Goal: Communication & Community: Answer question/provide support

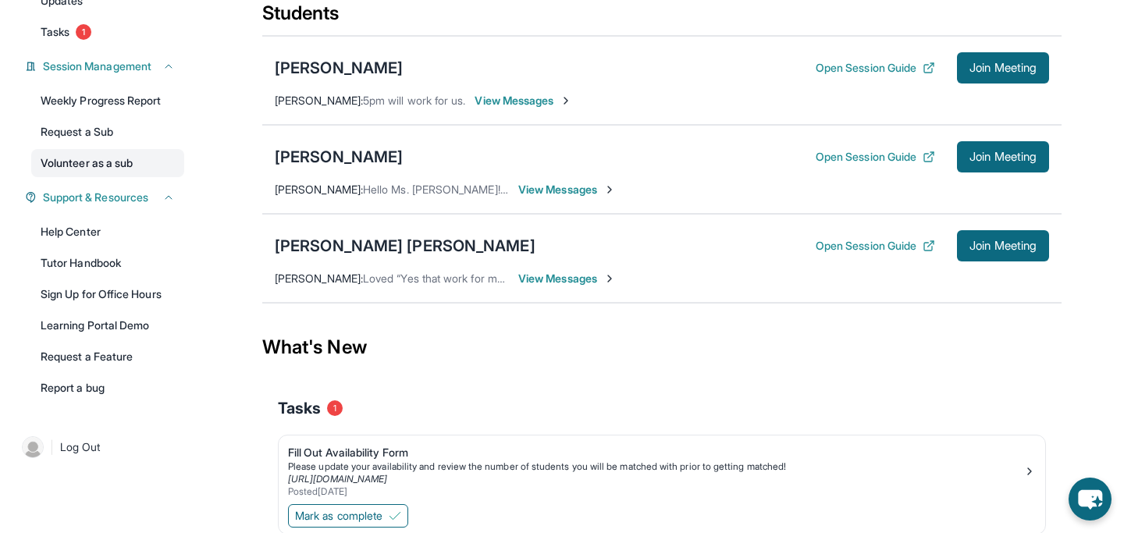
scroll to position [198, 0]
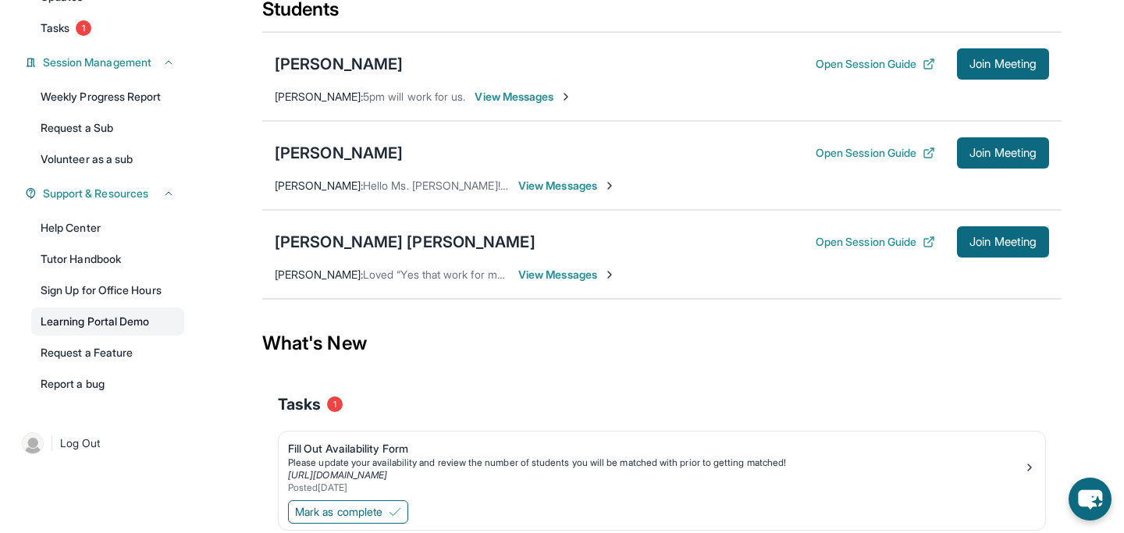
click at [98, 333] on link "Learning Portal Demo" at bounding box center [107, 322] width 153 height 28
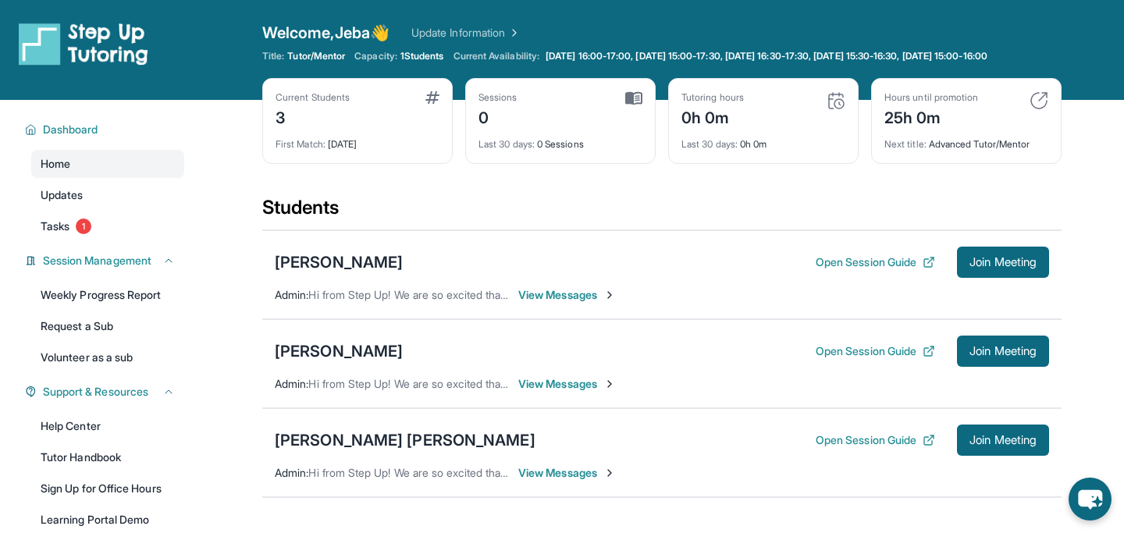
click at [563, 303] on span "View Messages" at bounding box center [567, 295] width 98 height 16
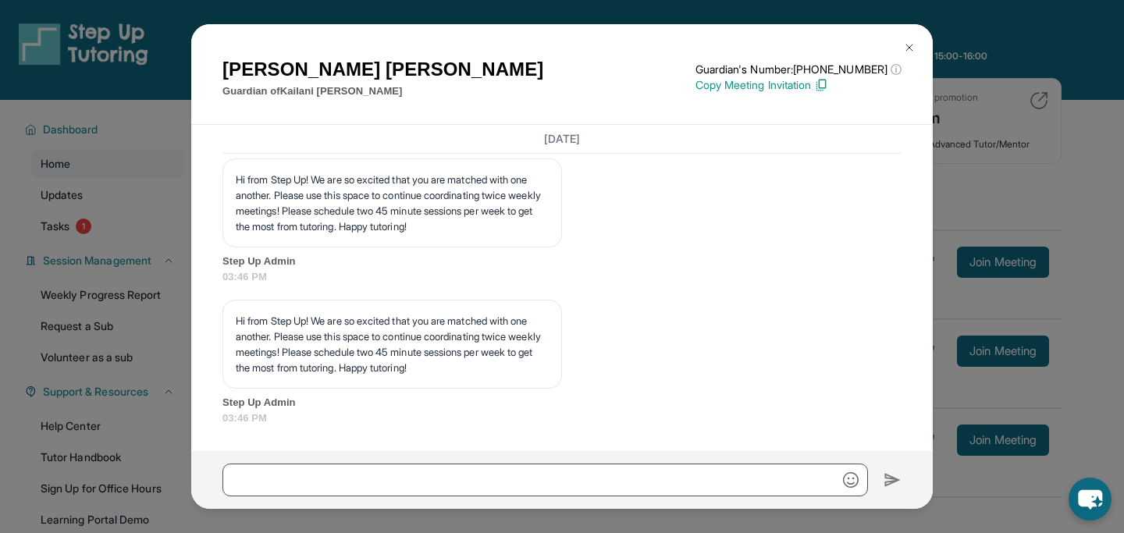
scroll to position [1914, 0]
click at [179, 466] on div "Cheryl Bailey Guardian of Kailani Lyons Guardian's Number: +18144363780 ⓘ This …" at bounding box center [562, 266] width 1124 height 533
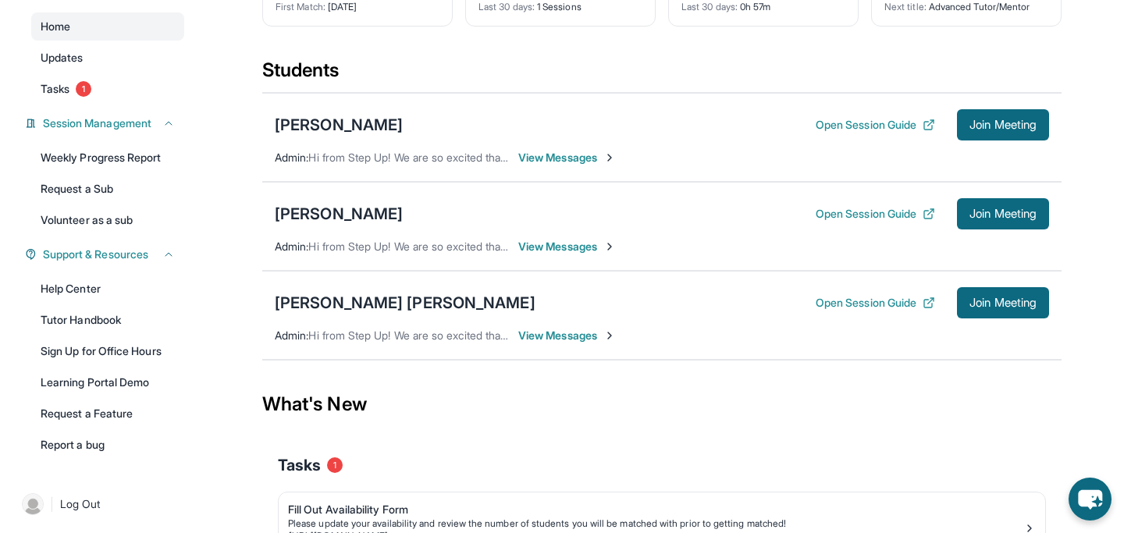
scroll to position [141, 0]
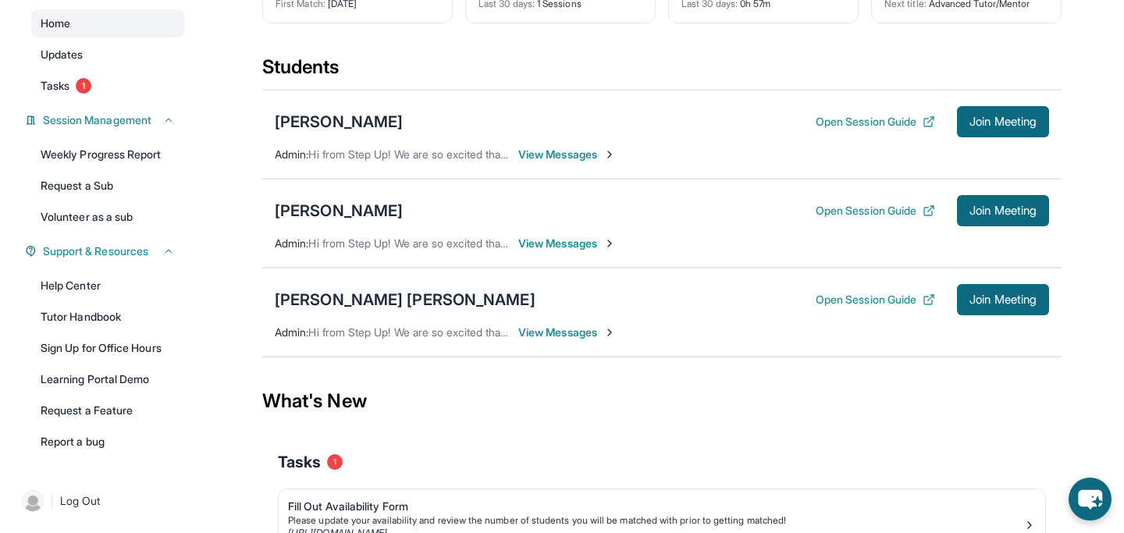
click at [376, 311] on div "[PERSON_NAME] [PERSON_NAME]" at bounding box center [405, 300] width 261 height 22
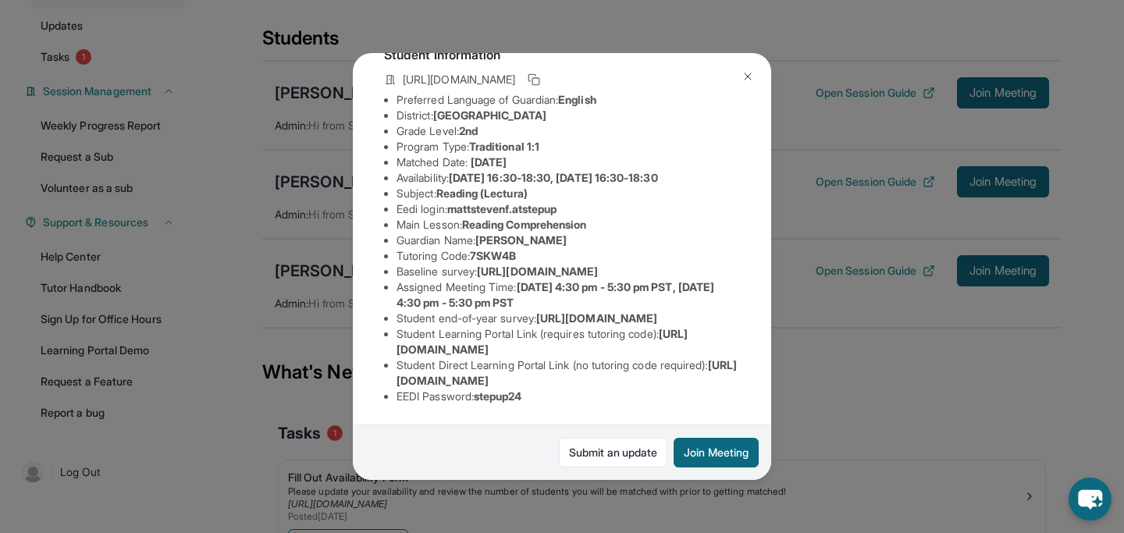
scroll to position [176, 0]
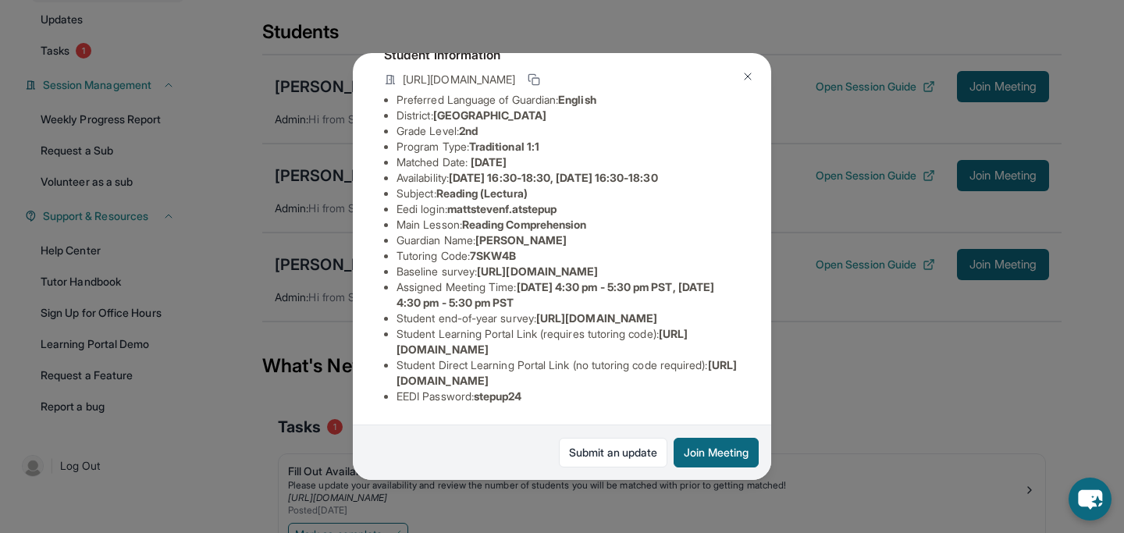
click at [344, 320] on div "[PERSON_NAME] [PERSON_NAME] Guardian: [PERSON_NAME] Student Information [URL][D…" at bounding box center [562, 266] width 1124 height 533
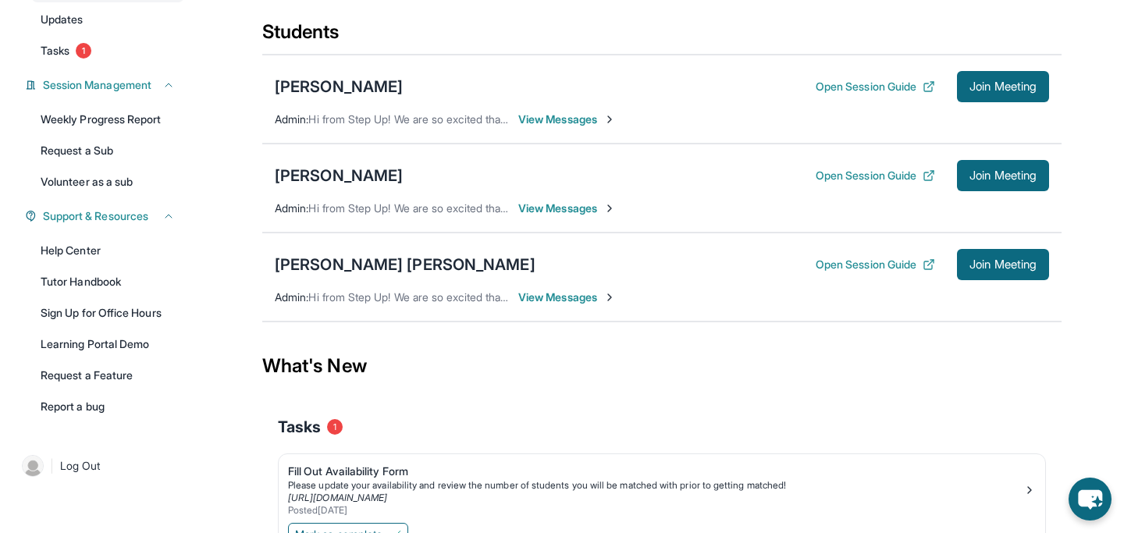
click at [319, 251] on div "Matt Steven Fernandez Open Session Guide Join Meeting Admin : Hi from Step Up! …" at bounding box center [661, 277] width 799 height 89
click at [325, 299] on div "Matt Steven Fernandez Open Session Guide Join Meeting Admin : Hi from Step Up! …" at bounding box center [661, 277] width 799 height 89
click at [336, 276] on div "[PERSON_NAME] [PERSON_NAME]" at bounding box center [405, 265] width 261 height 22
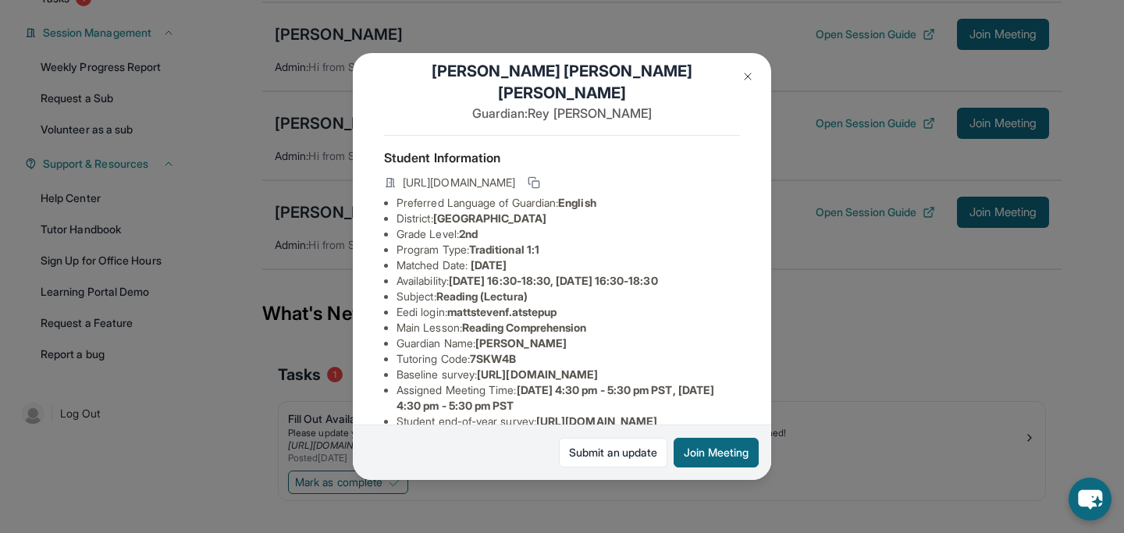
scroll to position [18, 1]
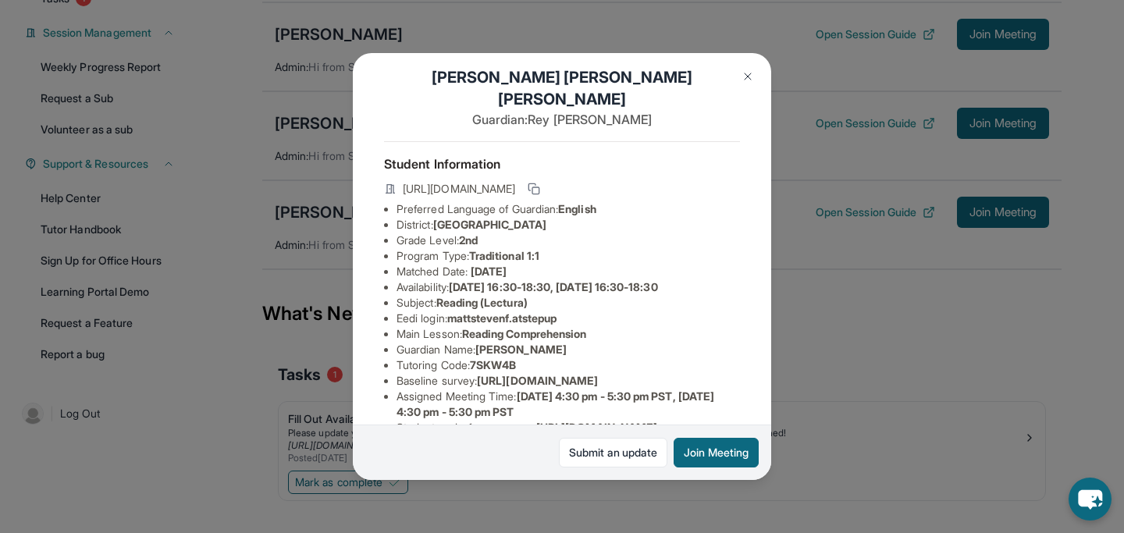
click at [746, 74] on img at bounding box center [748, 76] width 12 height 12
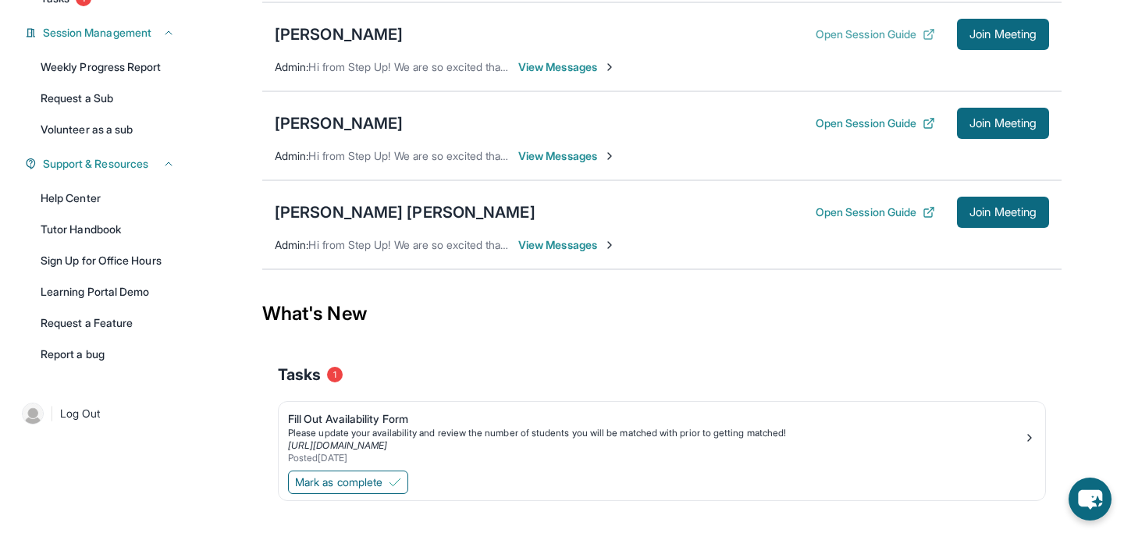
click at [836, 42] on button "Open Session Guide" at bounding box center [875, 35] width 119 height 16
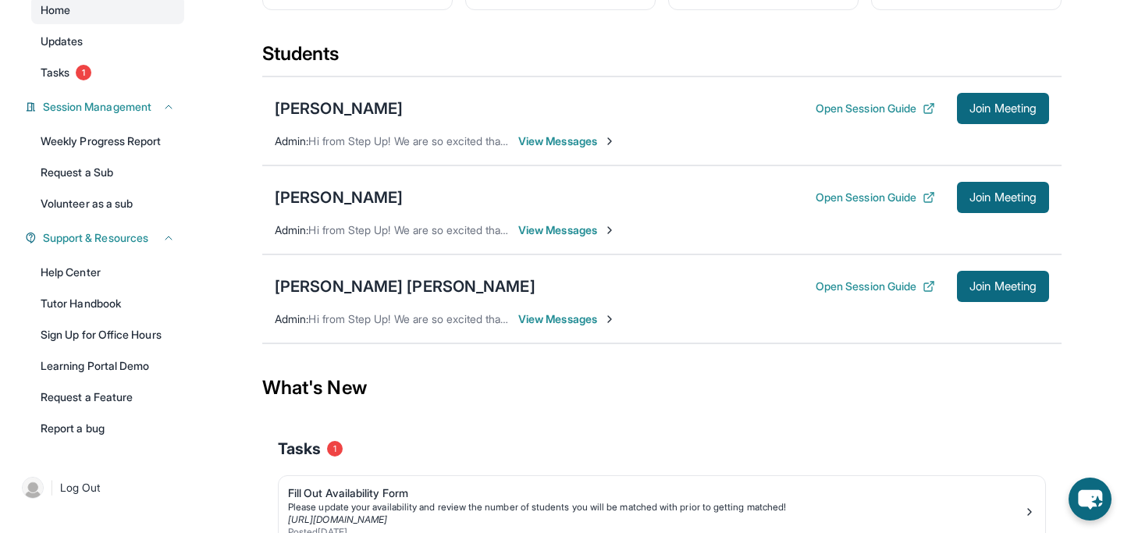
scroll to position [141, 0]
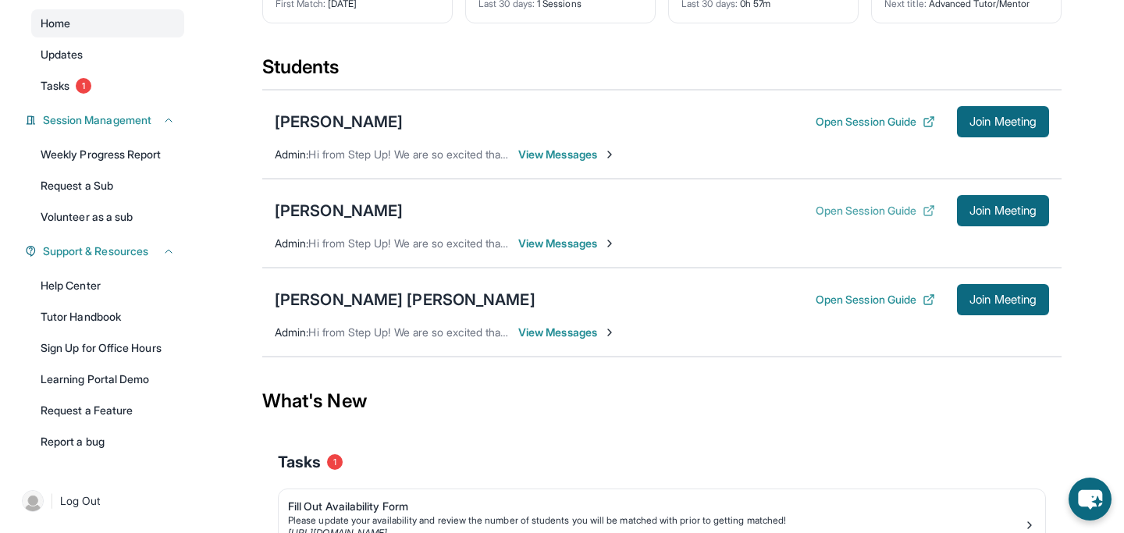
click at [859, 219] on button "Open Session Guide" at bounding box center [875, 211] width 119 height 16
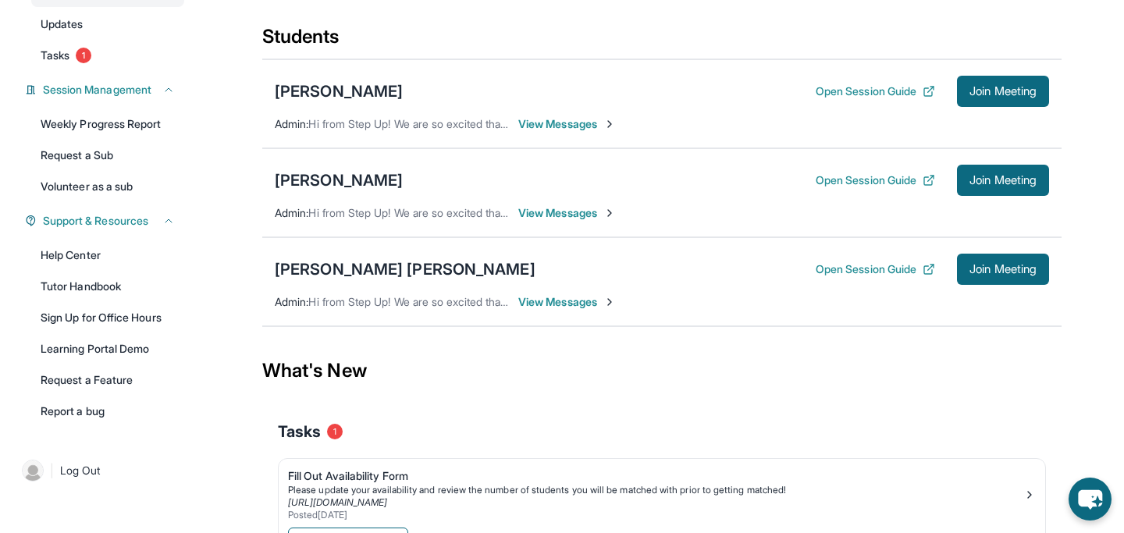
scroll to position [176, 0]
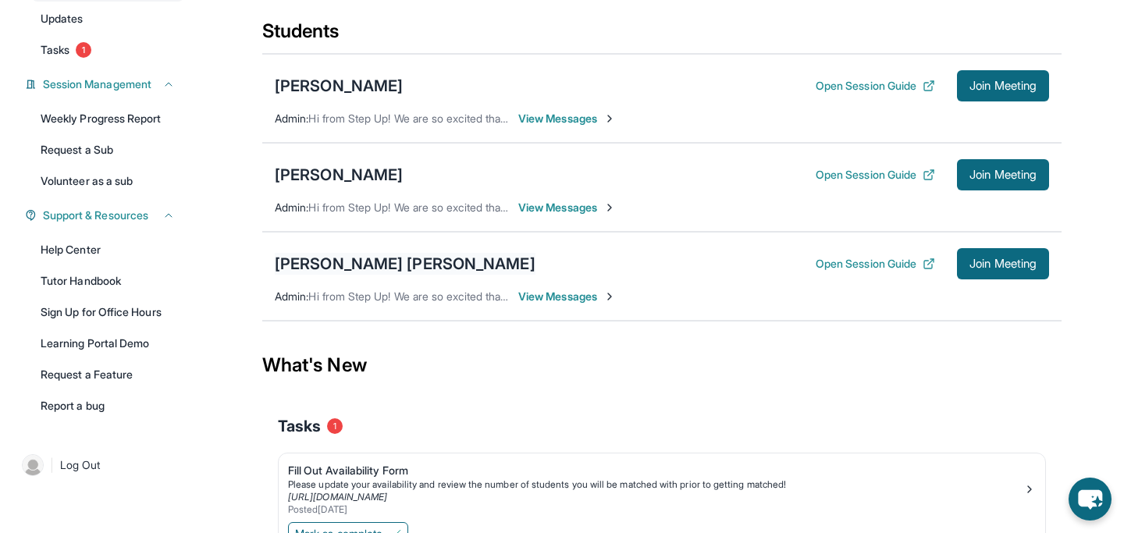
click at [396, 275] on div "[PERSON_NAME] [PERSON_NAME]" at bounding box center [405, 264] width 261 height 22
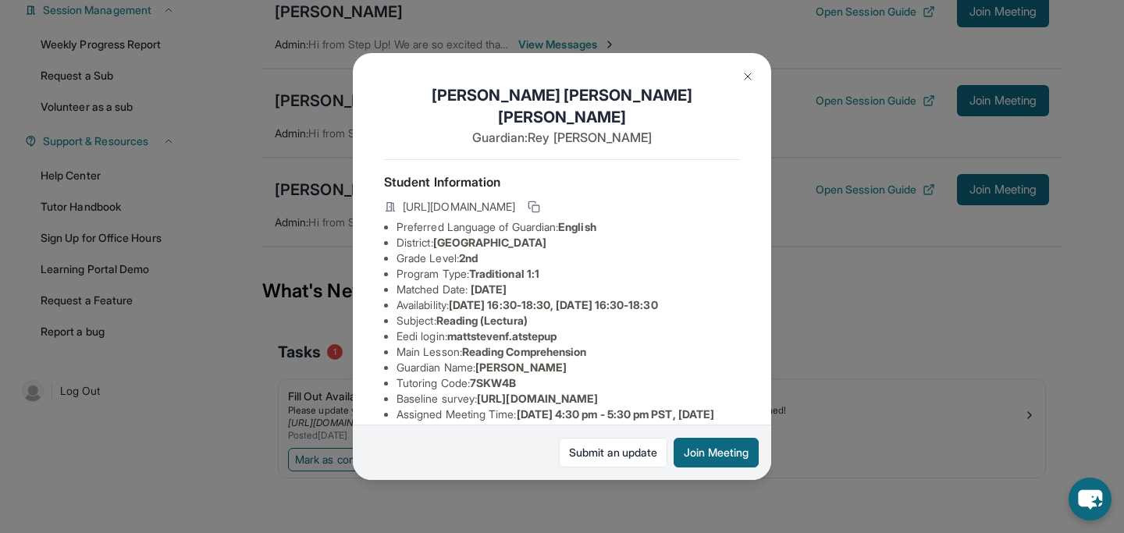
scroll to position [268, 0]
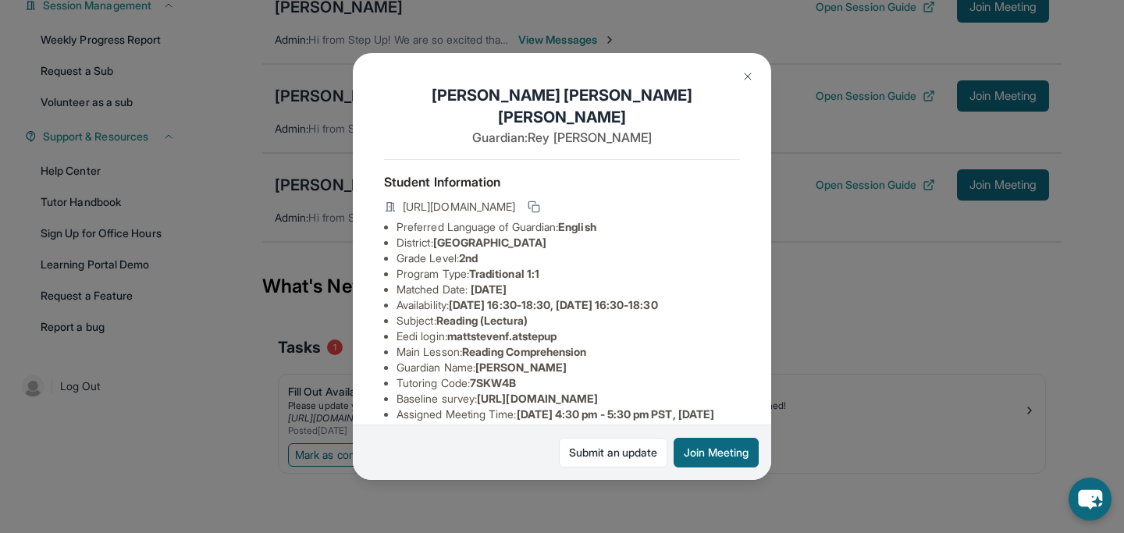
click at [750, 77] on img at bounding box center [748, 76] width 12 height 12
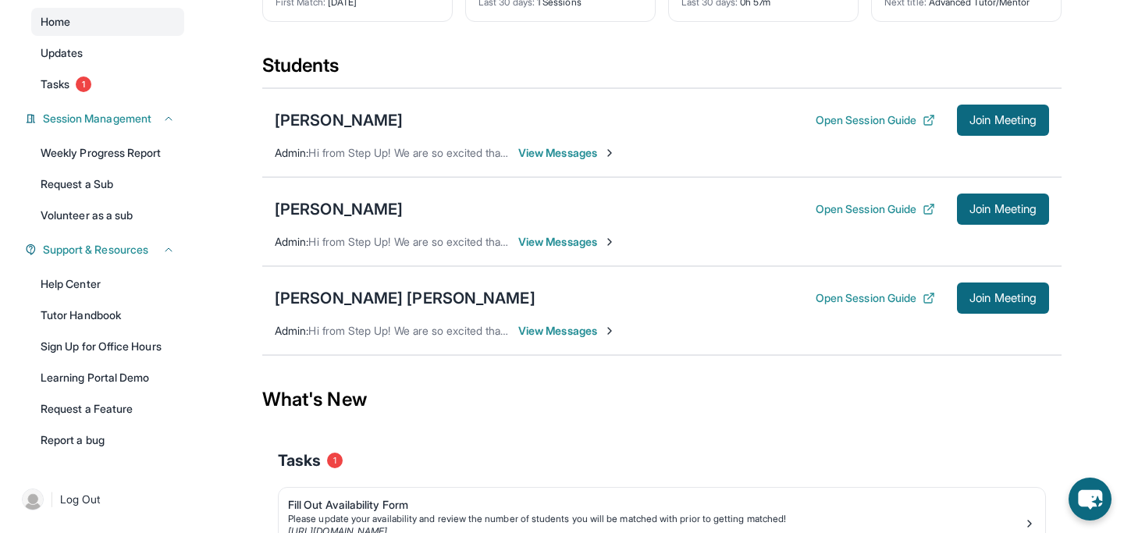
scroll to position [53, 0]
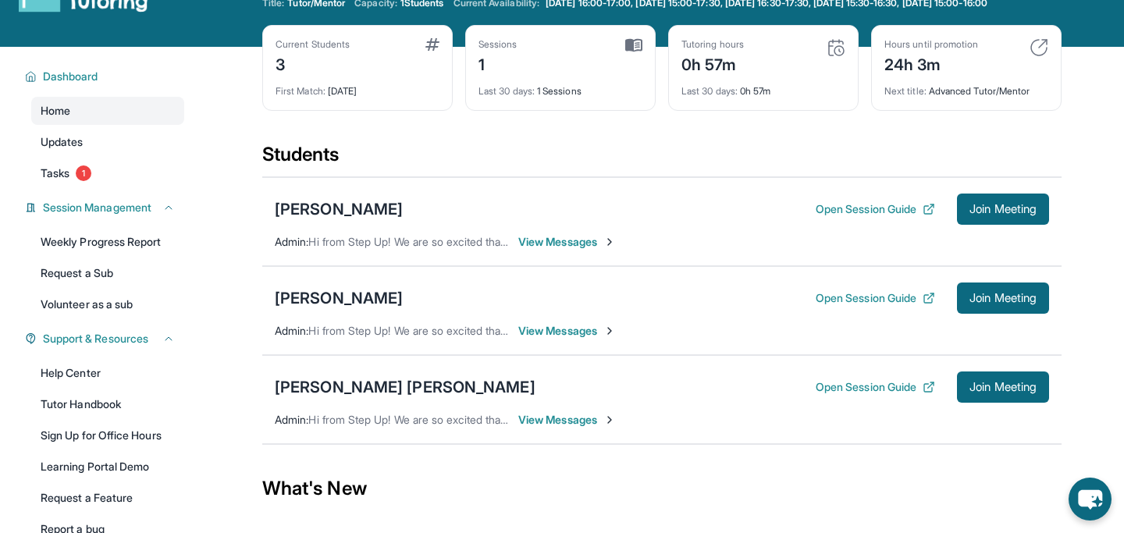
click at [543, 444] on div "Matt Steven Fernandez Open Session Guide Join Meeting Admin : Hi from Step Up! …" at bounding box center [661, 399] width 799 height 89
click at [548, 416] on div "Matt Steven Fernandez Open Session Guide Join Meeting Admin : Hi from Step Up! …" at bounding box center [661, 399] width 799 height 89
click at [548, 428] on span "View Messages" at bounding box center [567, 420] width 98 height 16
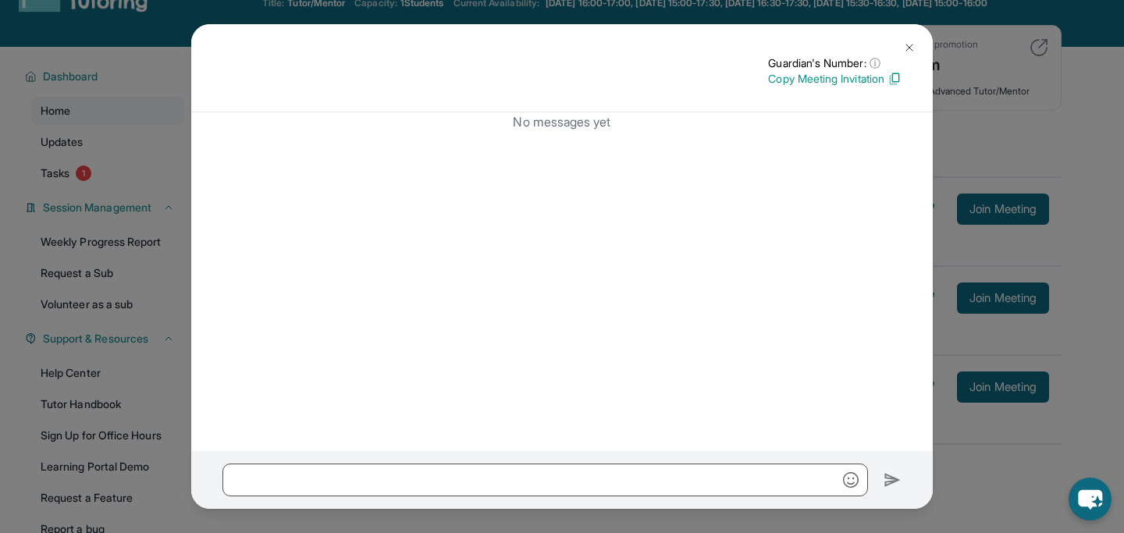
scroll to position [268, 0]
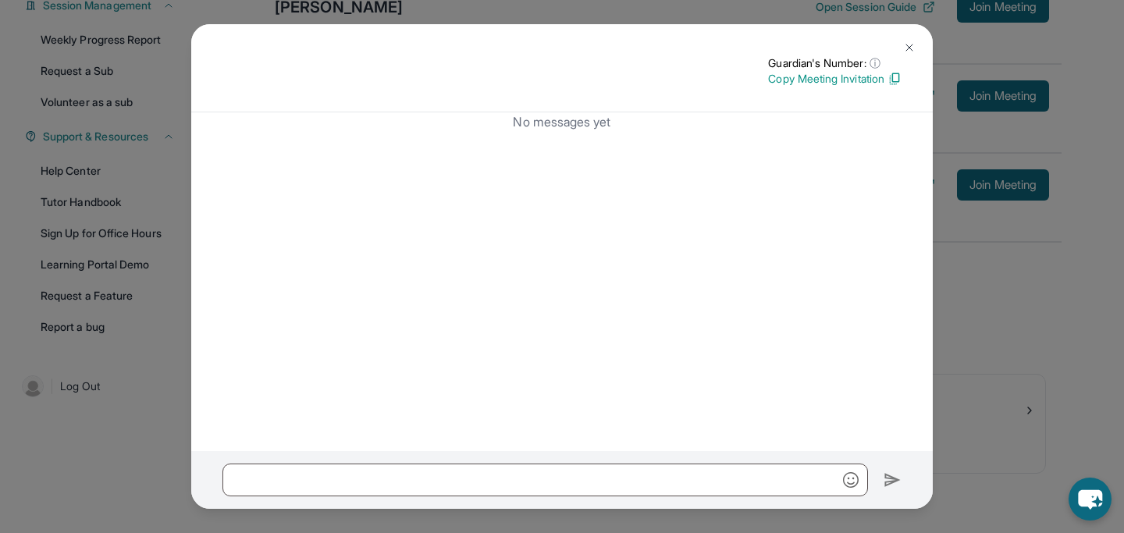
click at [902, 43] on button at bounding box center [909, 47] width 31 height 31
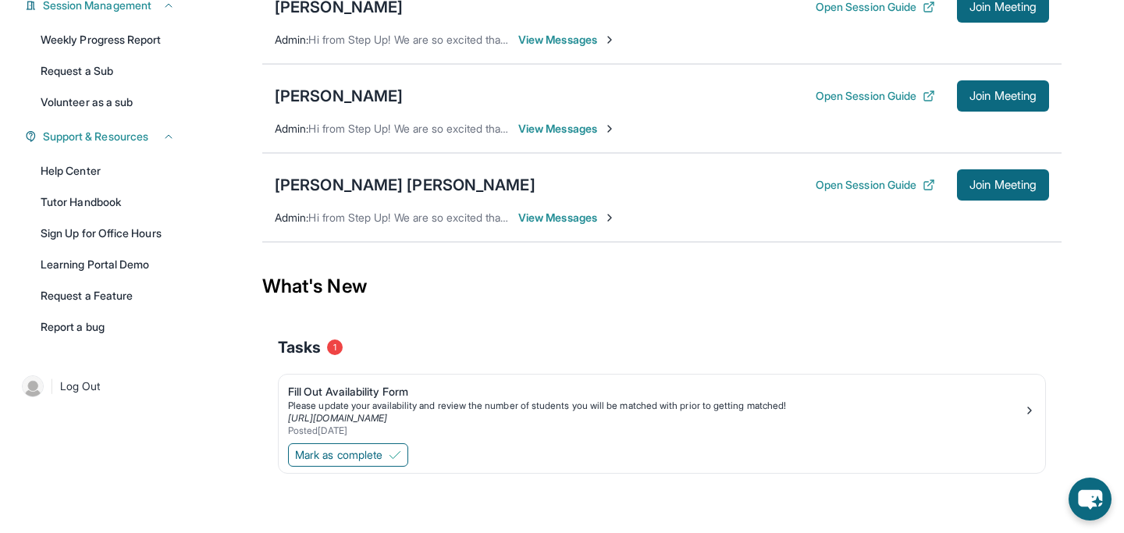
scroll to position [257, 0]
click at [578, 137] on span "View Messages" at bounding box center [567, 129] width 98 height 16
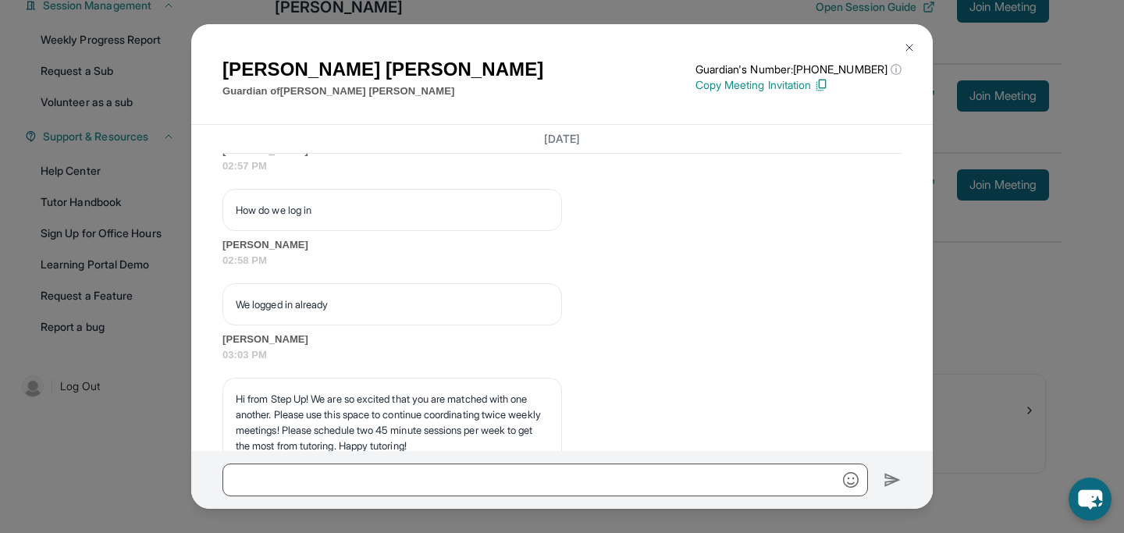
scroll to position [1922, 0]
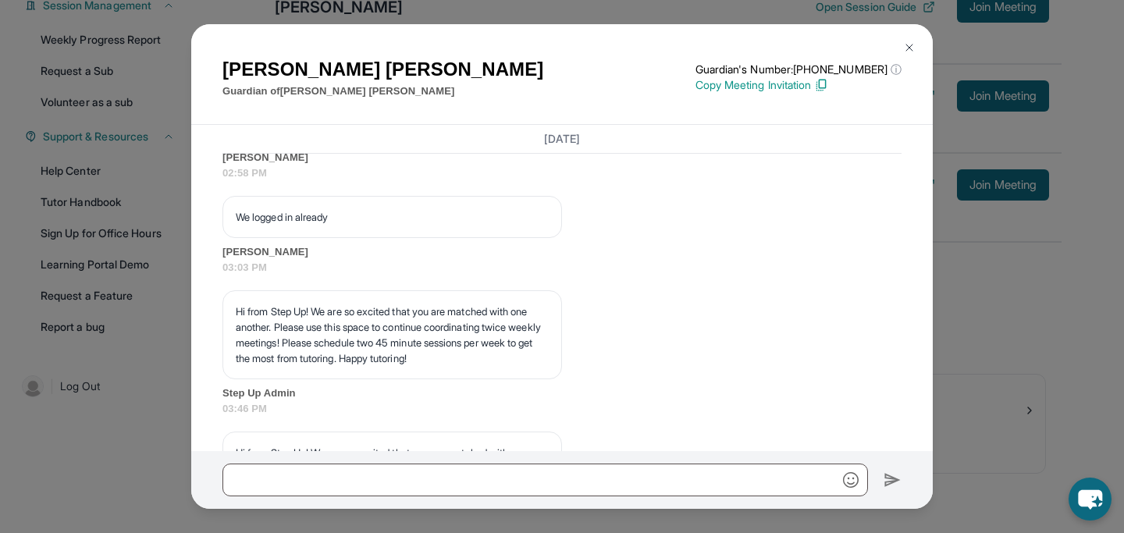
click at [911, 48] on img at bounding box center [909, 47] width 12 height 12
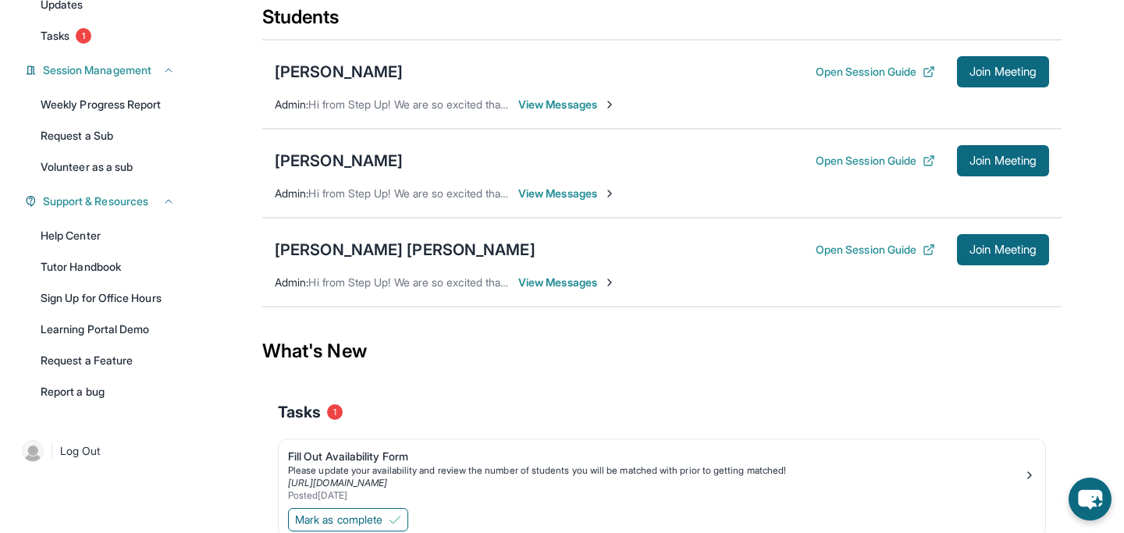
scroll to position [191, 0]
click at [381, 260] on div "[PERSON_NAME] [PERSON_NAME]" at bounding box center [405, 249] width 261 height 22
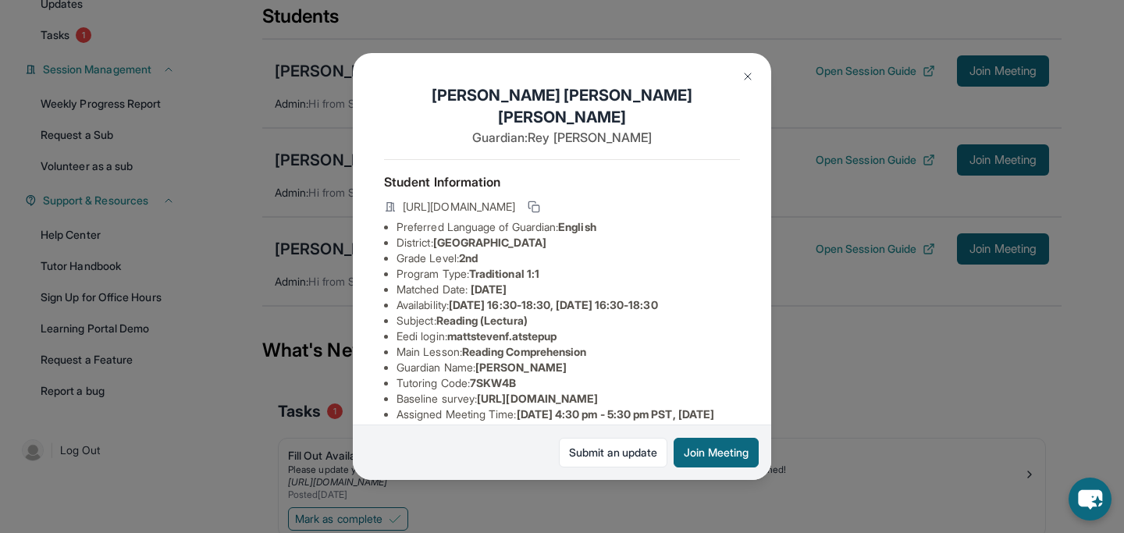
click at [746, 57] on div "Matt Steven Fernandez Guardian: Rey Fernandez Student Information https://stude…" at bounding box center [562, 266] width 418 height 426
click at [736, 68] on button at bounding box center [747, 76] width 31 height 31
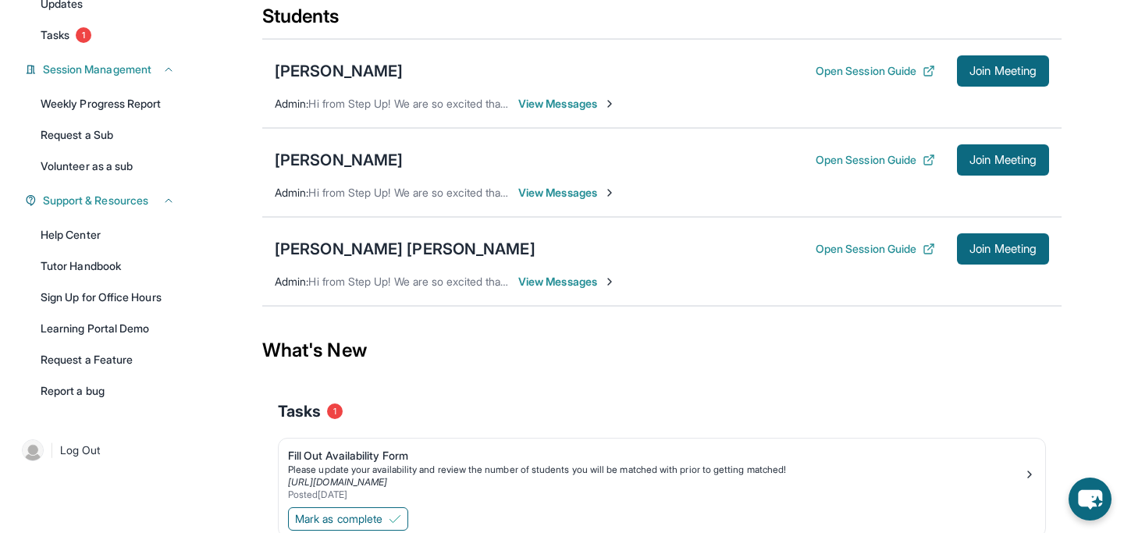
click at [868, 251] on div "Open Session Guide Join Meeting" at bounding box center [932, 248] width 233 height 31
click at [869, 257] on button "Open Session Guide" at bounding box center [875, 249] width 119 height 16
click at [392, 260] on div "[PERSON_NAME] [PERSON_NAME]" at bounding box center [405, 249] width 261 height 22
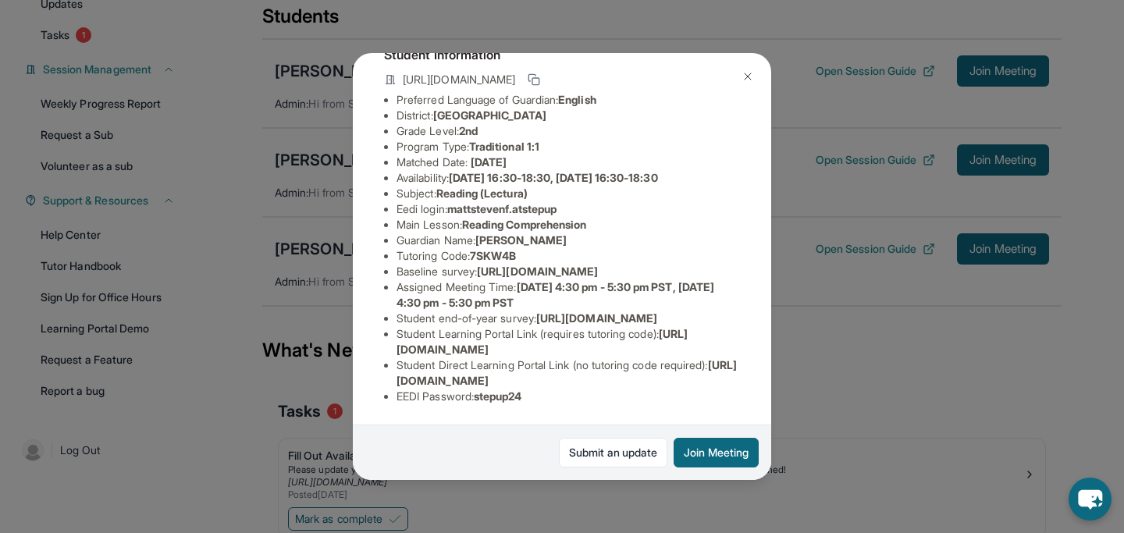
scroll to position [214, 0]
click at [842, 393] on div "Matt Steven Fernandez Guardian: Rey Fernandez Student Information https://stude…" at bounding box center [562, 266] width 1124 height 533
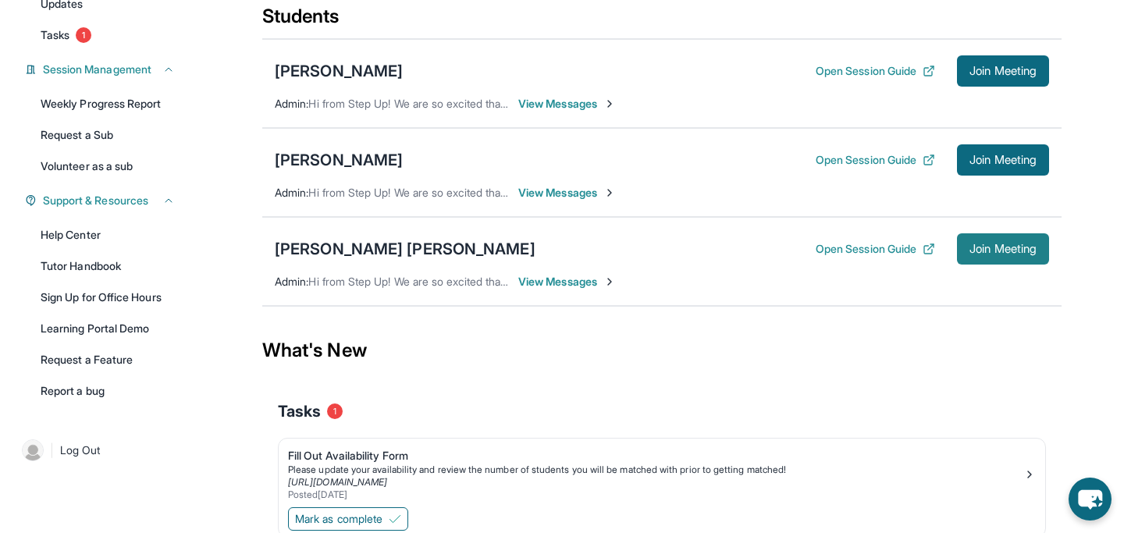
click at [981, 254] on span "Join Meeting" at bounding box center [1003, 248] width 67 height 9
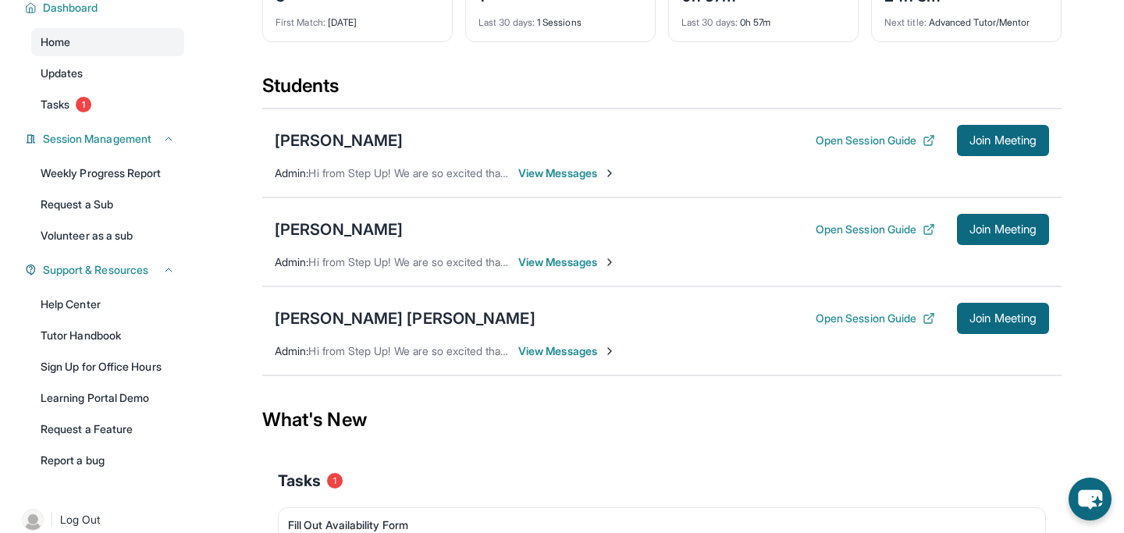
scroll to position [125, 0]
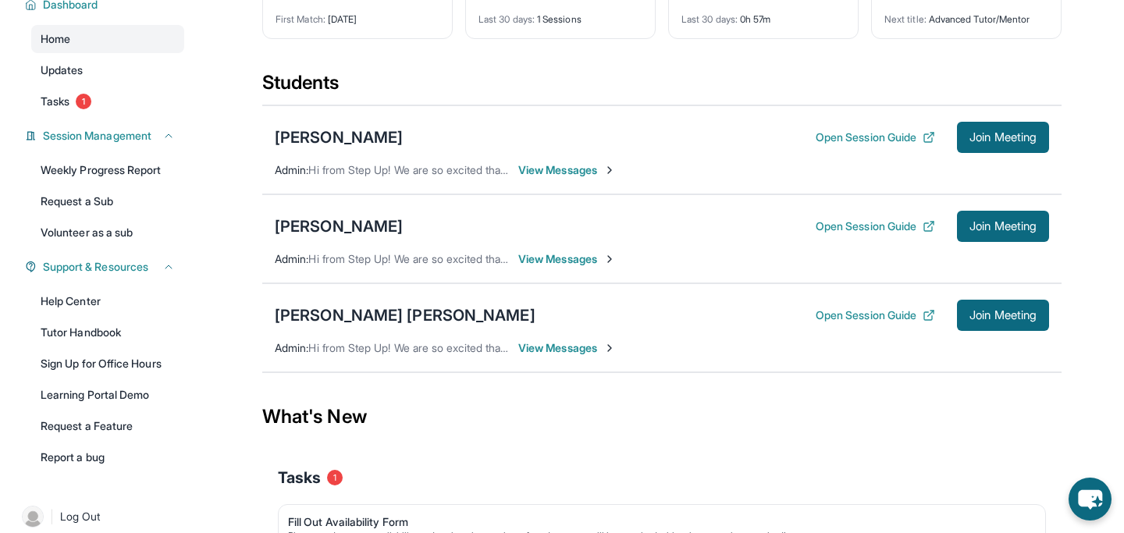
click at [557, 356] on span "View Messages" at bounding box center [567, 348] width 98 height 16
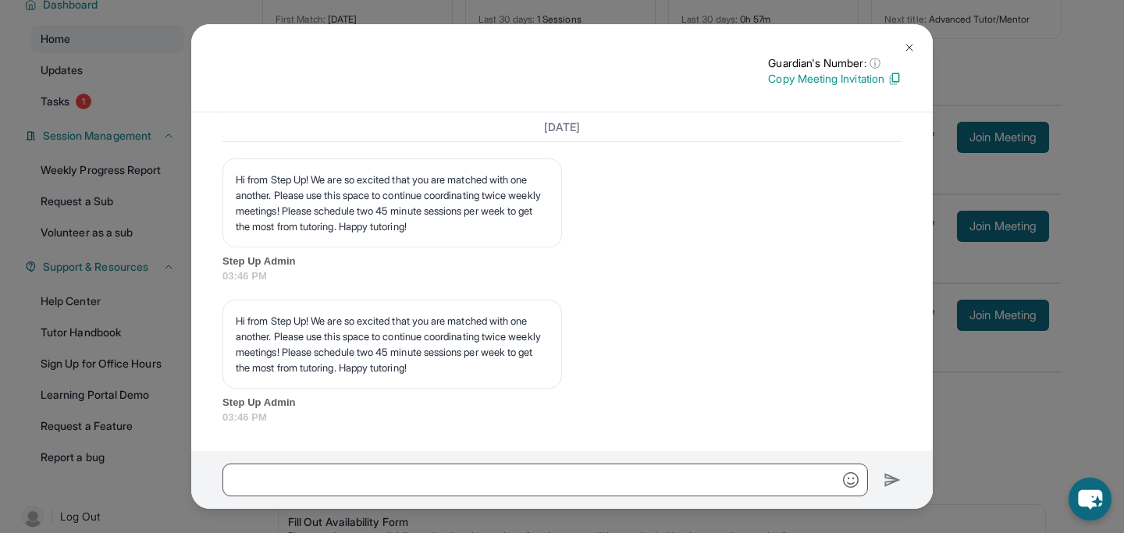
scroll to position [1997, 0]
click at [917, 50] on button at bounding box center [909, 47] width 31 height 31
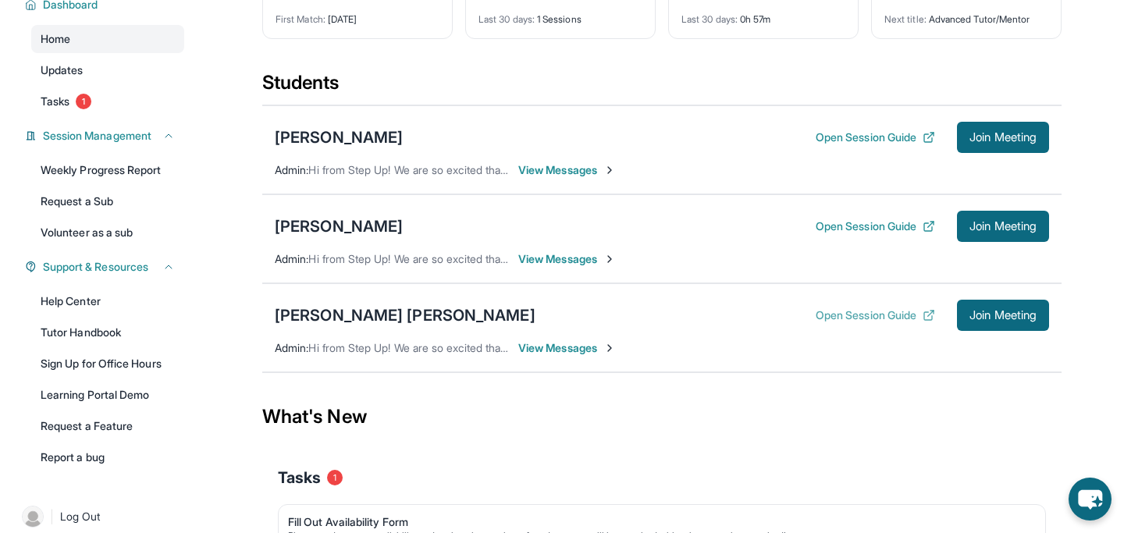
click at [891, 323] on button "Open Session Guide" at bounding box center [875, 316] width 119 height 16
